Goal: Task Accomplishment & Management: Complete application form

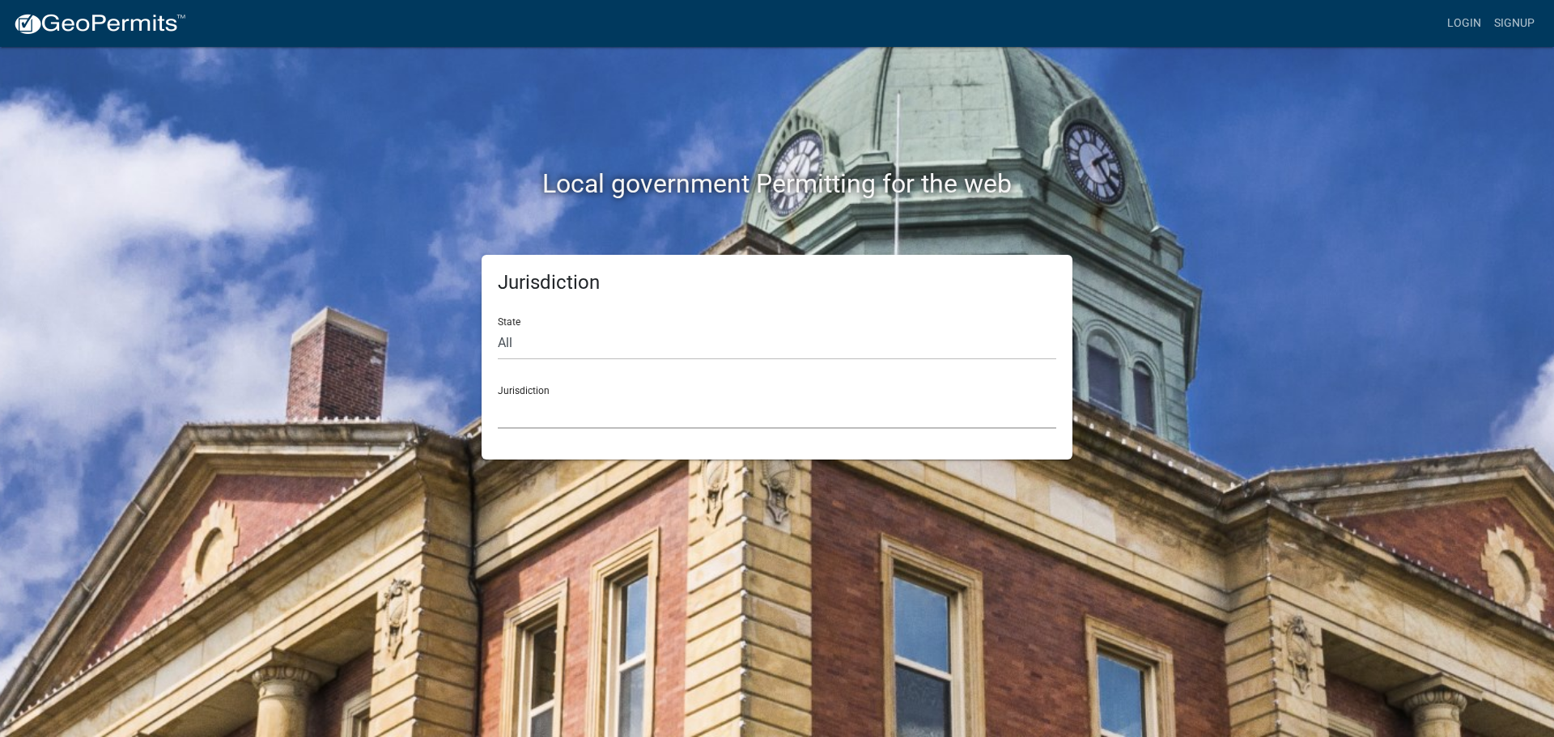
click at [541, 414] on select "[GEOGRAPHIC_DATA], [US_STATE] [GEOGRAPHIC_DATA], [US_STATE][PERSON_NAME][GEOGRA…" at bounding box center [777, 412] width 558 height 33
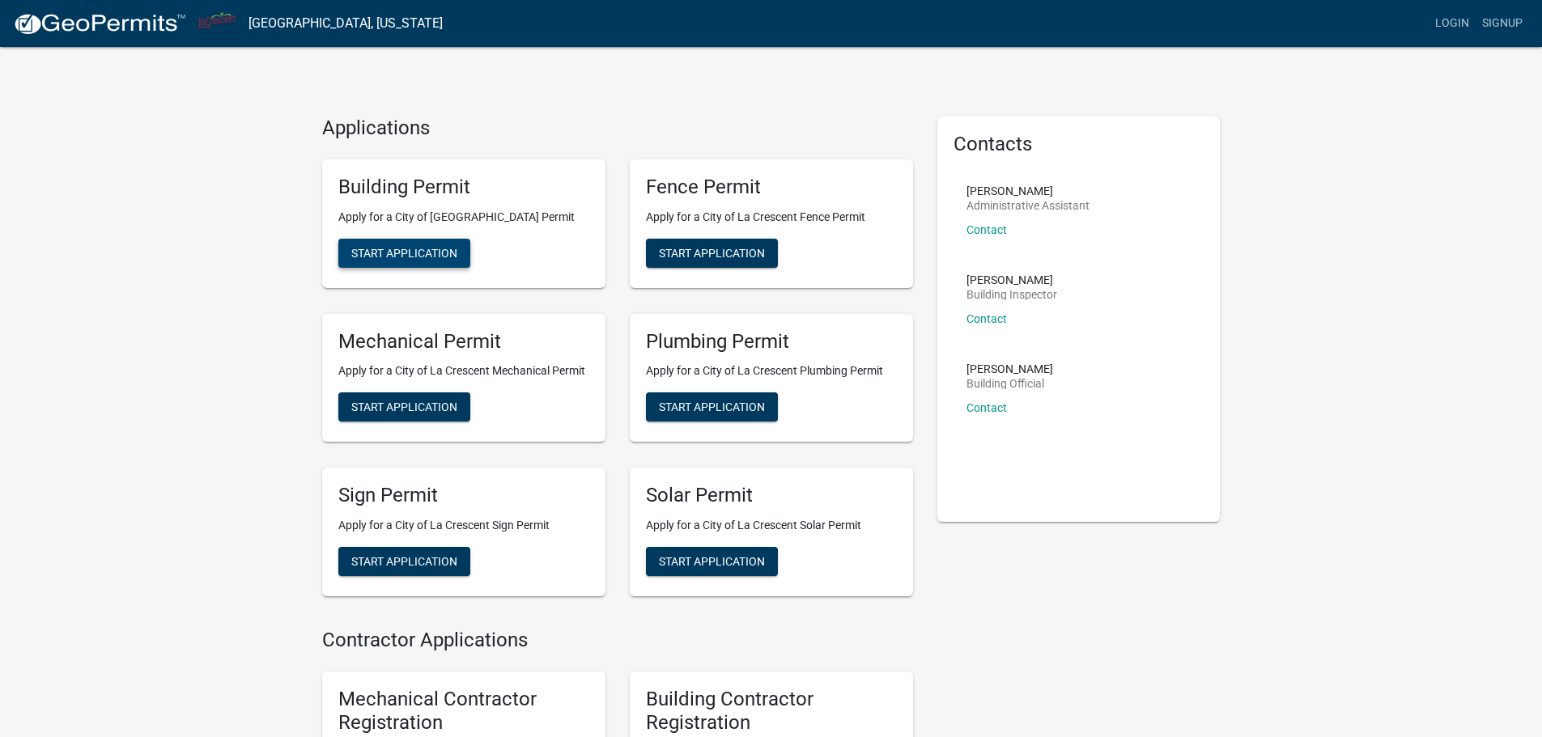
click at [457, 257] on span "Start Application" at bounding box center [404, 252] width 106 height 13
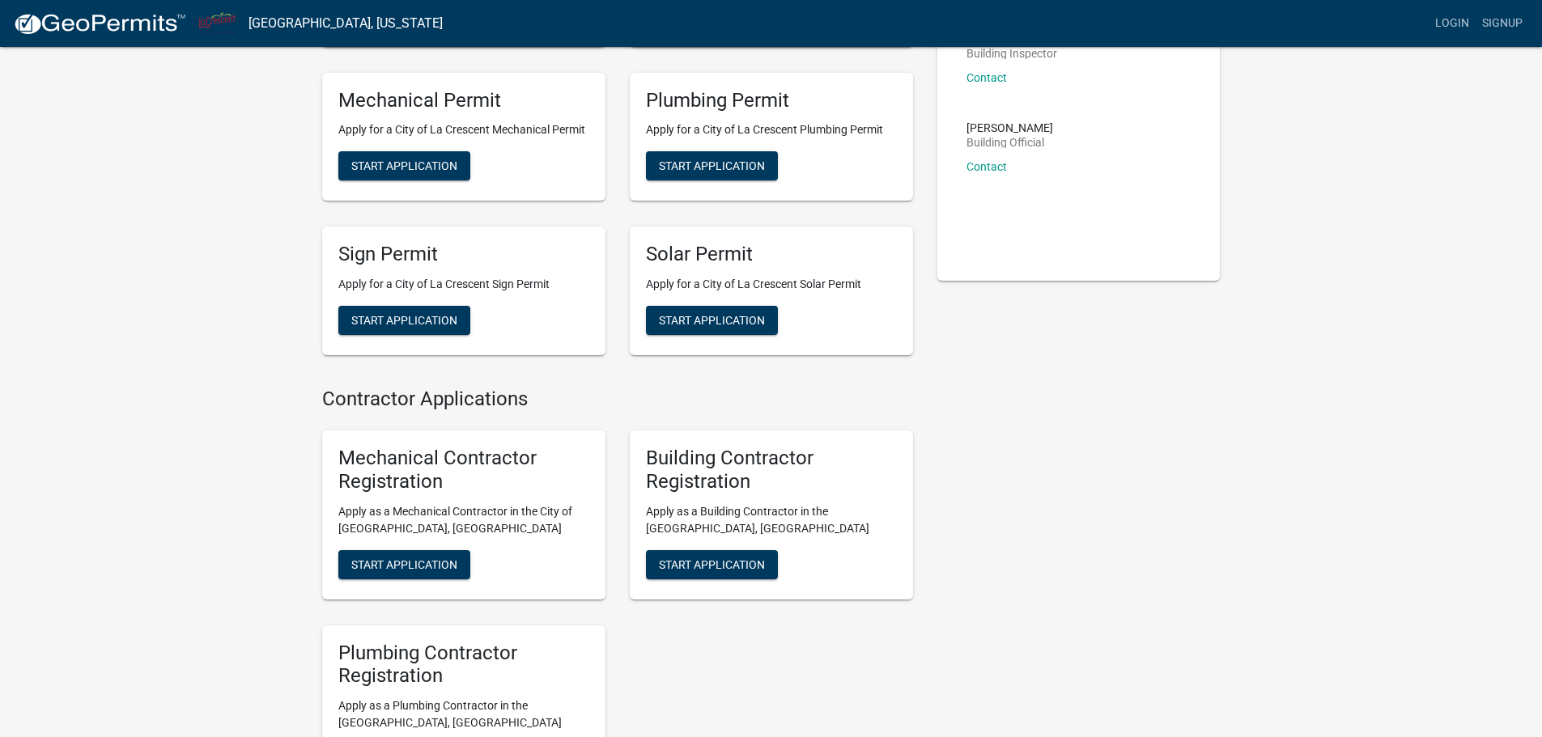
scroll to position [243, 0]
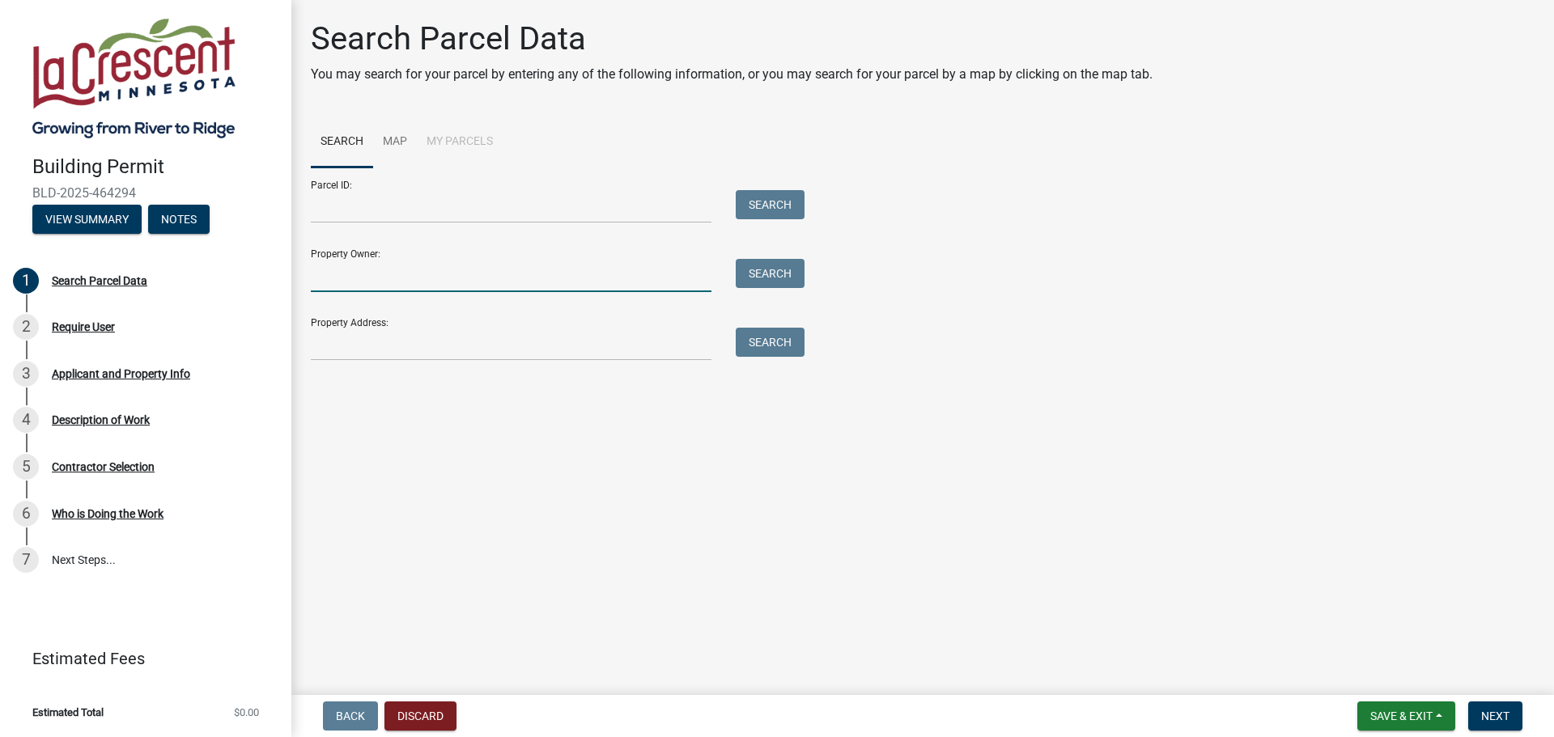
click at [403, 269] on input "Property Owner:" at bounding box center [511, 275] width 401 height 33
click at [520, 282] on input "Property Owner:" at bounding box center [511, 275] width 401 height 33
type input "[PERSON_NAME]"
click at [751, 279] on button "Search" at bounding box center [770, 273] width 69 height 29
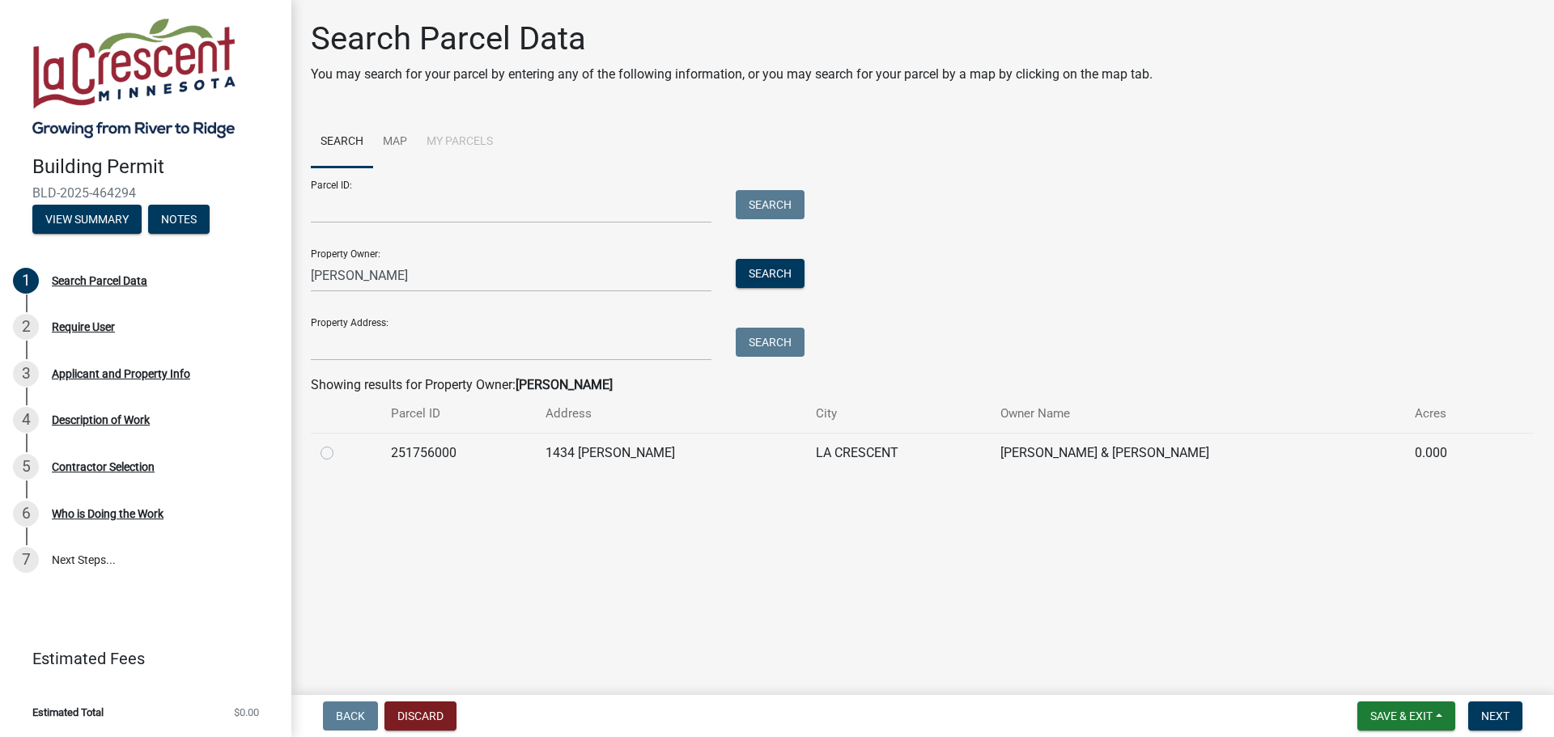
click at [340, 443] on label at bounding box center [340, 443] width 0 height 0
click at [340, 454] on input "radio" at bounding box center [345, 448] width 11 height 11
radio input "true"
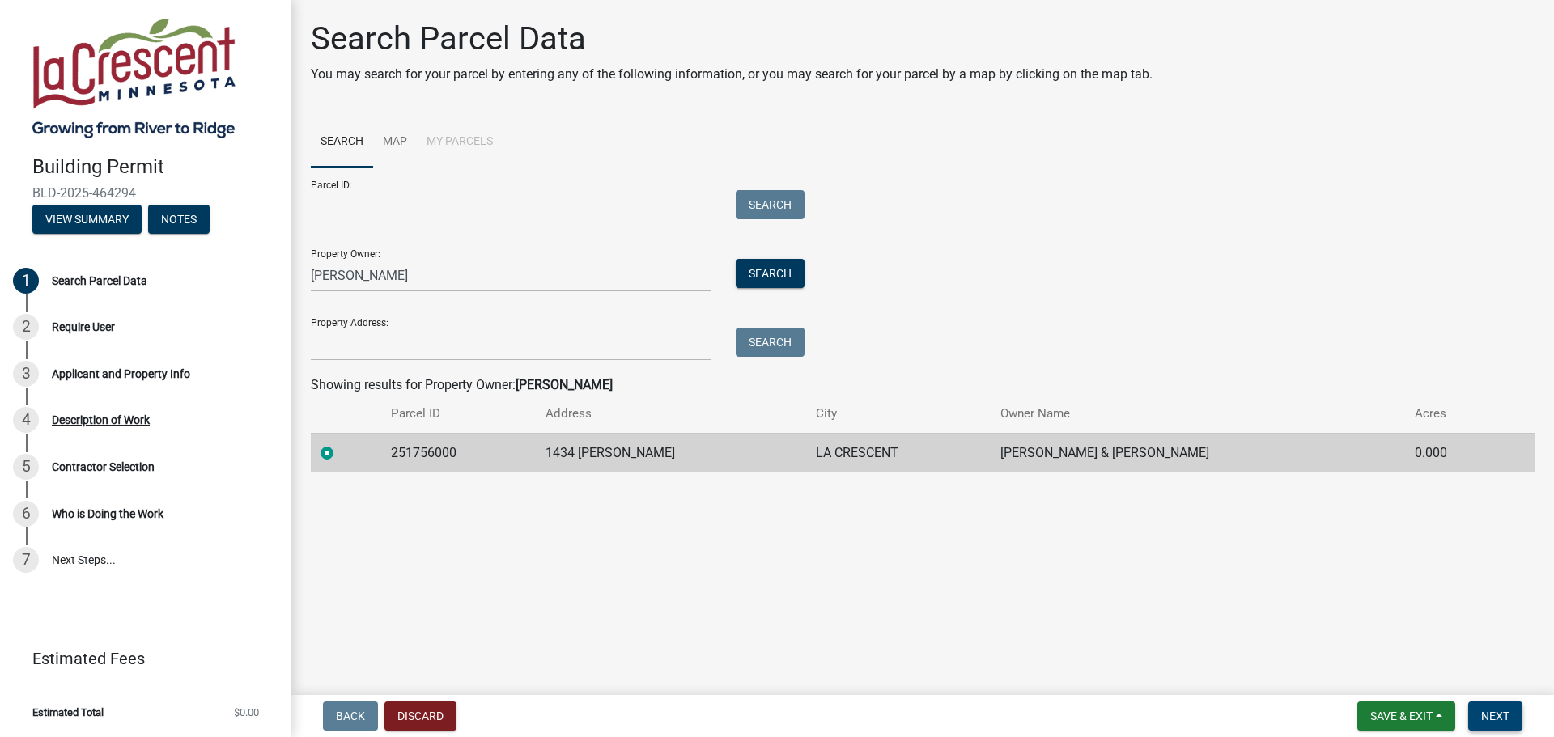
click at [1481, 719] on span "Next" at bounding box center [1495, 716] width 28 height 13
